Goal: Task Accomplishment & Management: Use online tool/utility

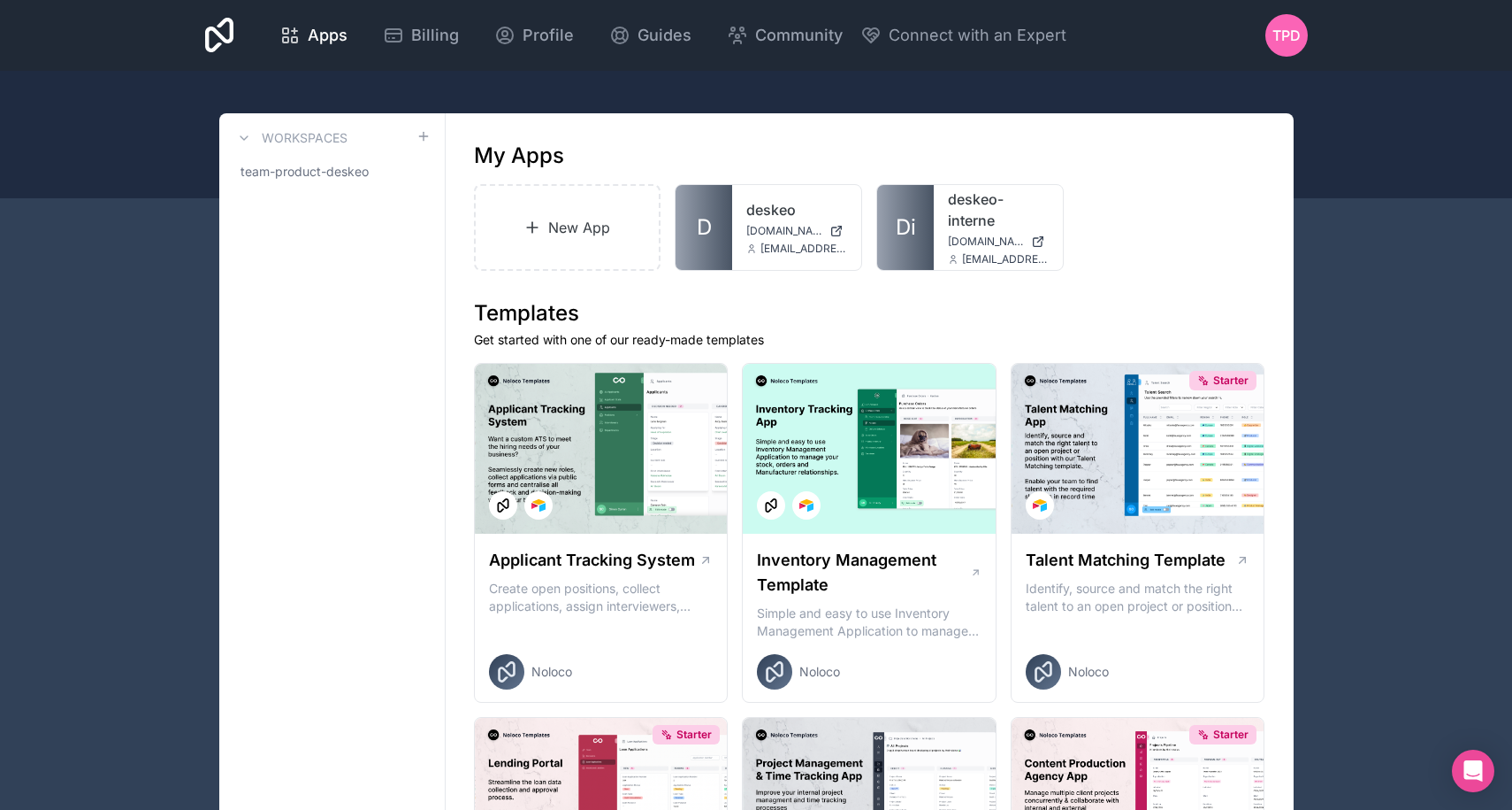
click at [593, 233] on link "New App" at bounding box center [568, 228] width 188 height 87
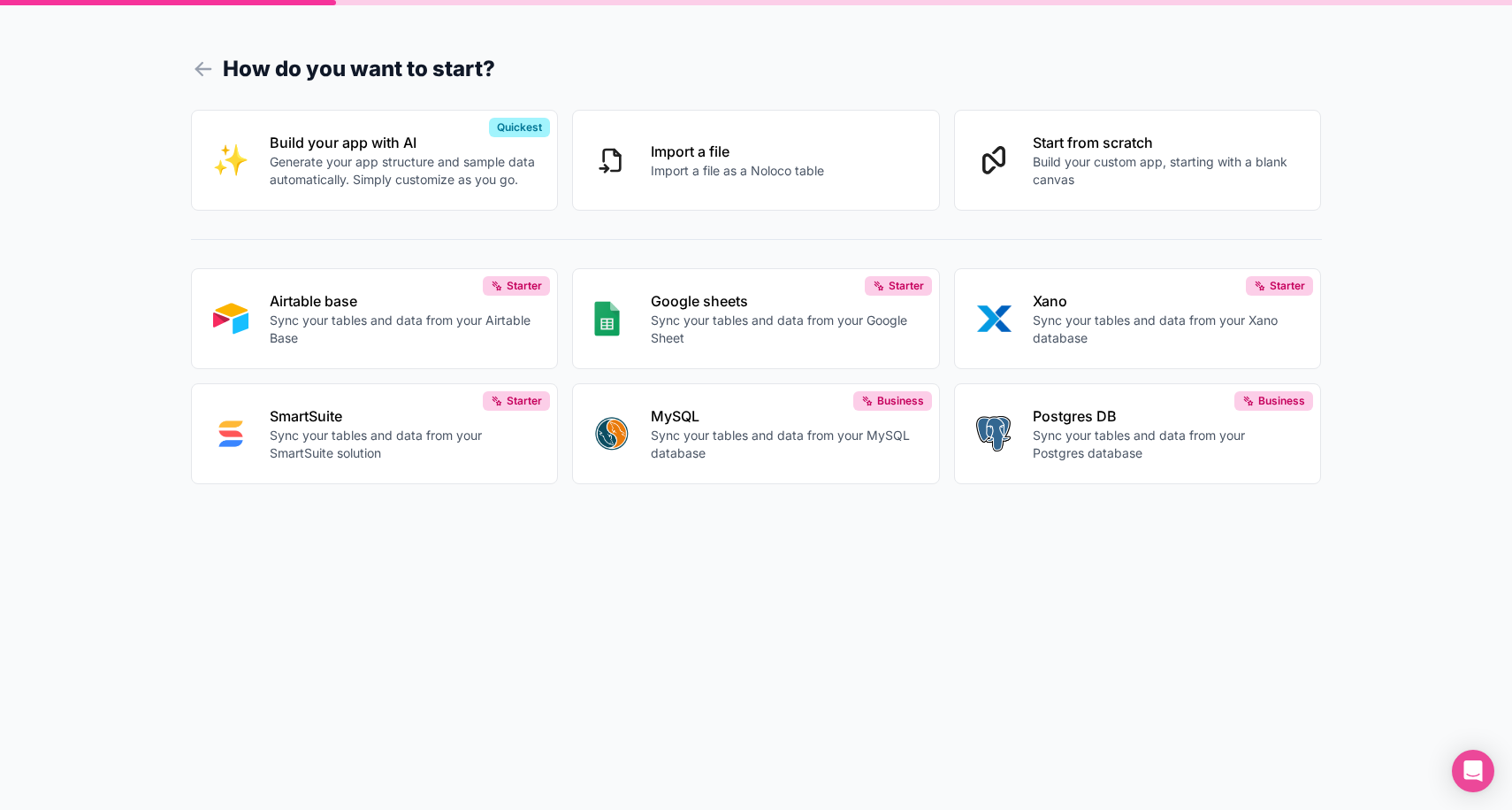
click at [357, 280] on button "Airtable base Sync your tables and data from your Airtable Base Starter" at bounding box center [375, 319] width 368 height 101
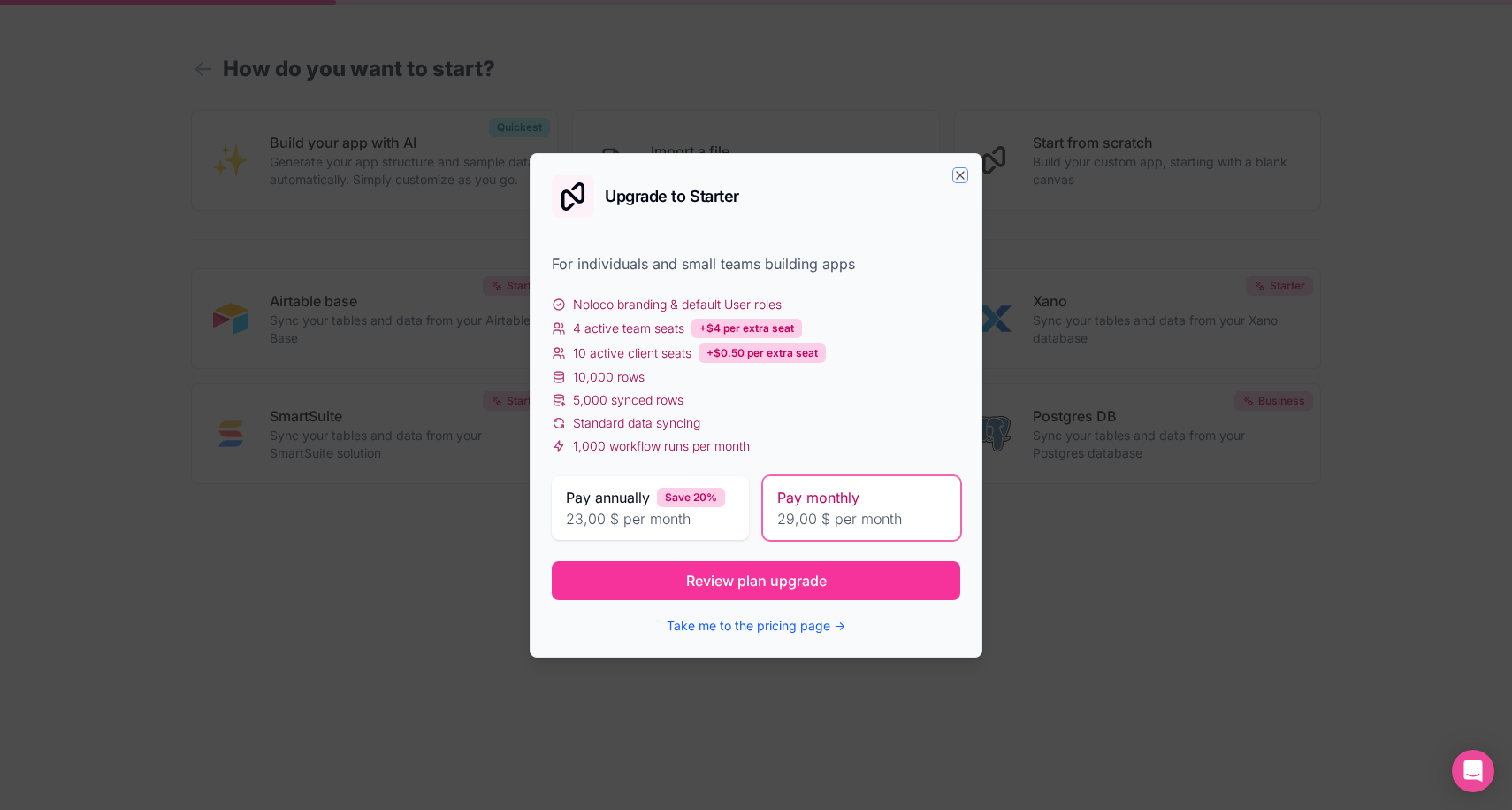
click at [963, 174] on icon "button" at bounding box center [961, 175] width 14 height 14
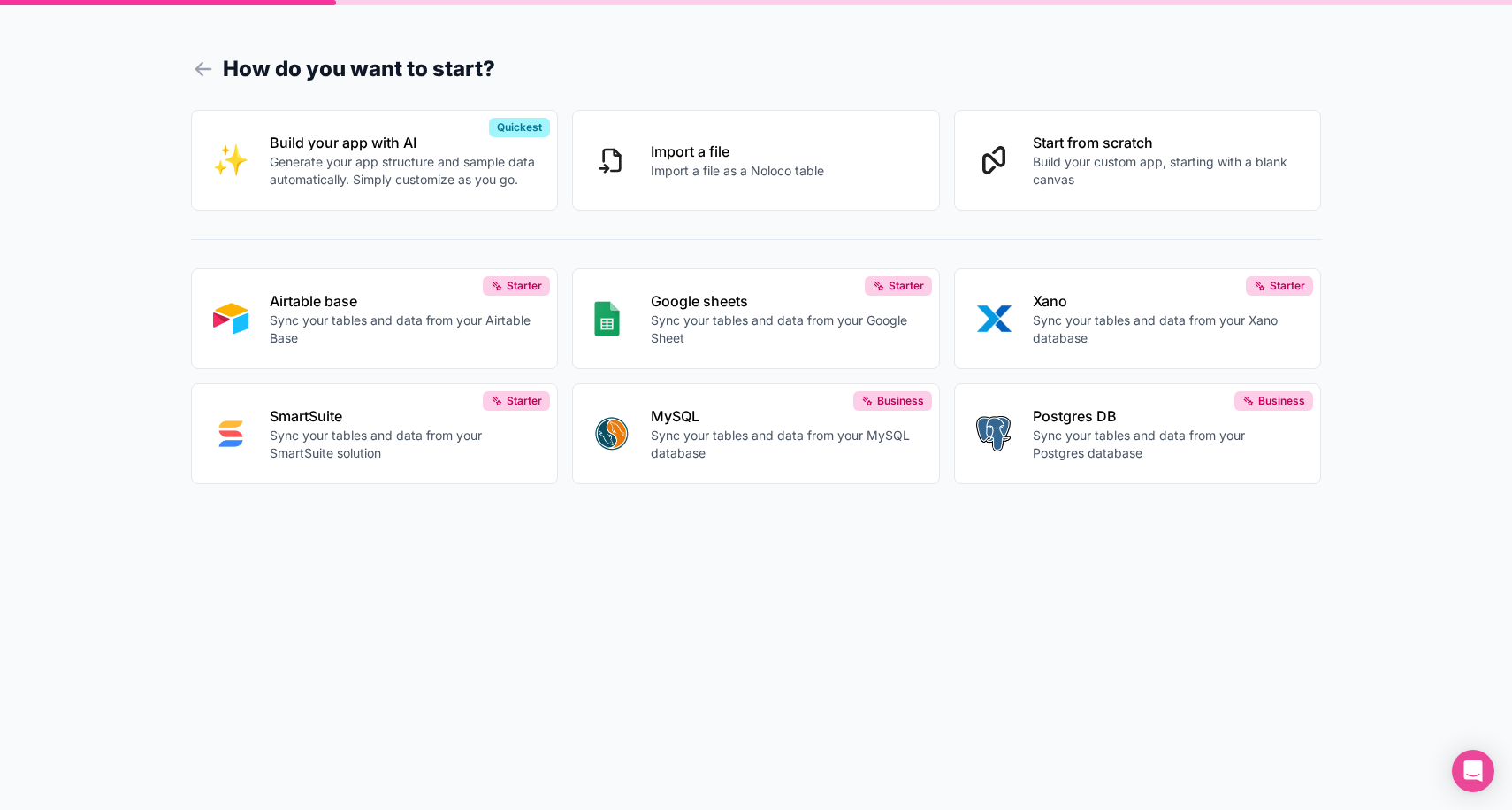
click at [197, 82] on h1 "How do you want to start?" at bounding box center [756, 69] width 1132 height 32
click at [197, 76] on icon at bounding box center [203, 69] width 25 height 25
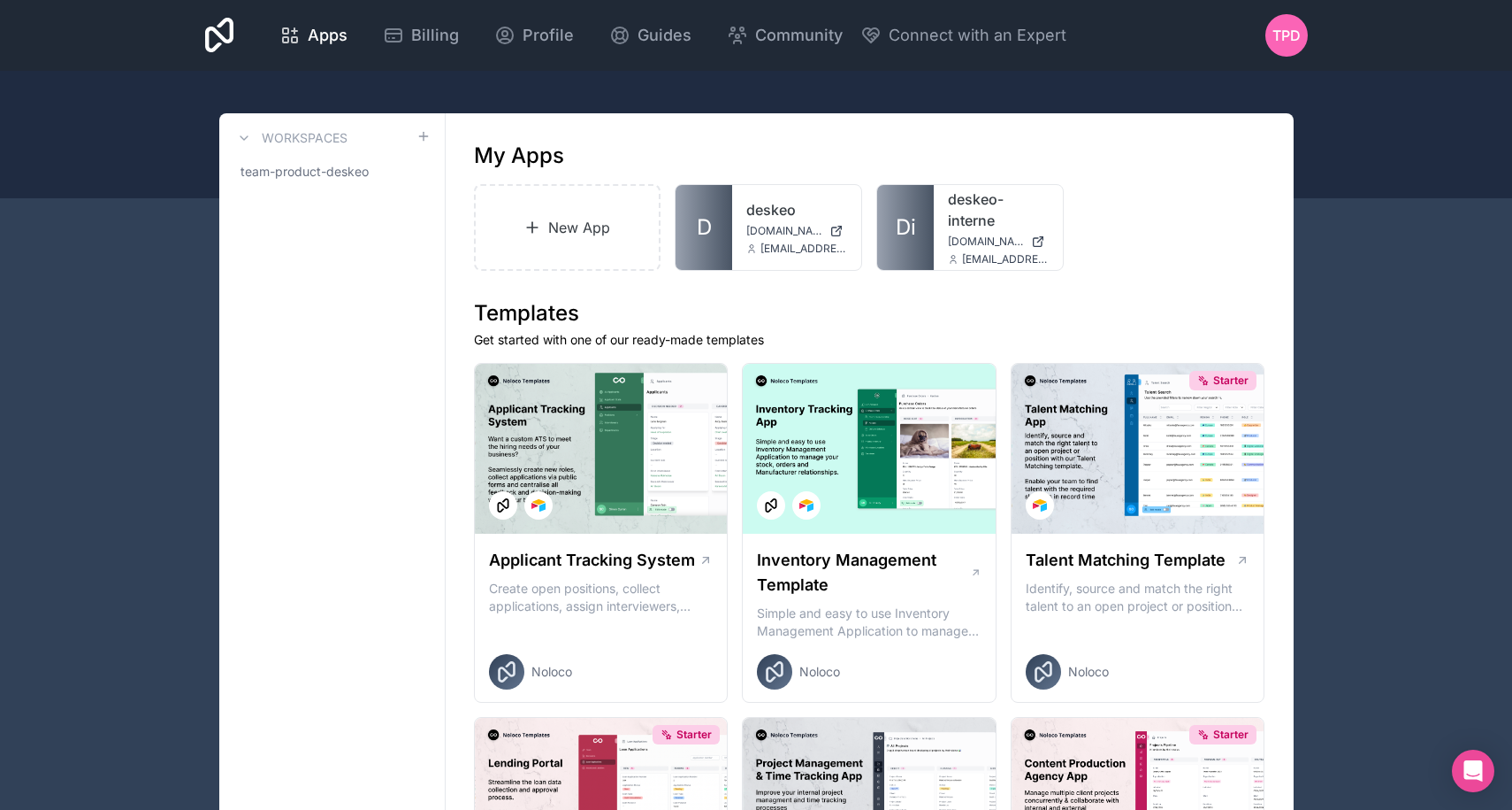
click at [770, 206] on link "deskeo" at bounding box center [797, 210] width 101 height 21
